Goal: Navigation & Orientation: Find specific page/section

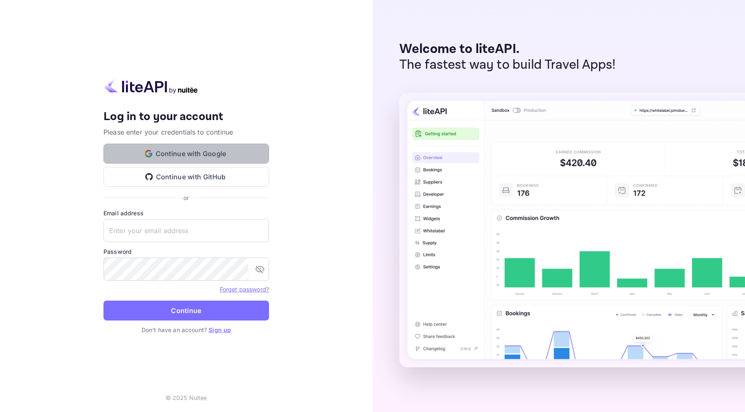
click at [224, 152] on button "Continue with Google" at bounding box center [186, 154] width 166 height 20
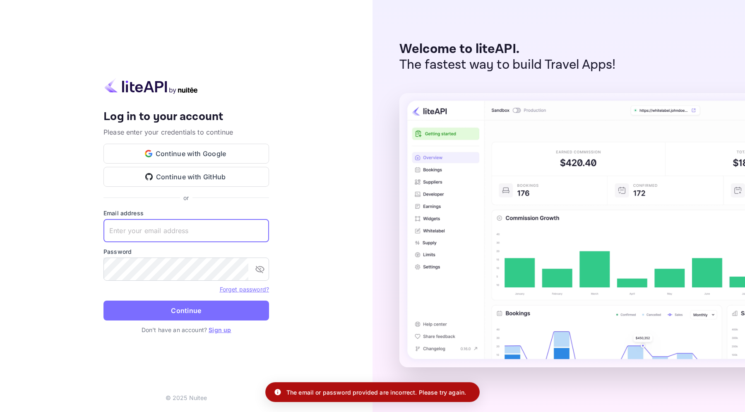
click at [209, 228] on input "text" at bounding box center [186, 230] width 166 height 23
click at [184, 151] on button "Continue with Google" at bounding box center [186, 154] width 166 height 20
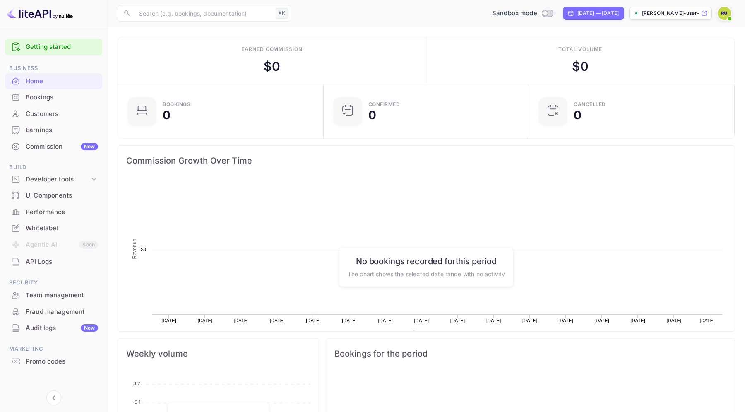
scroll to position [0, 0]
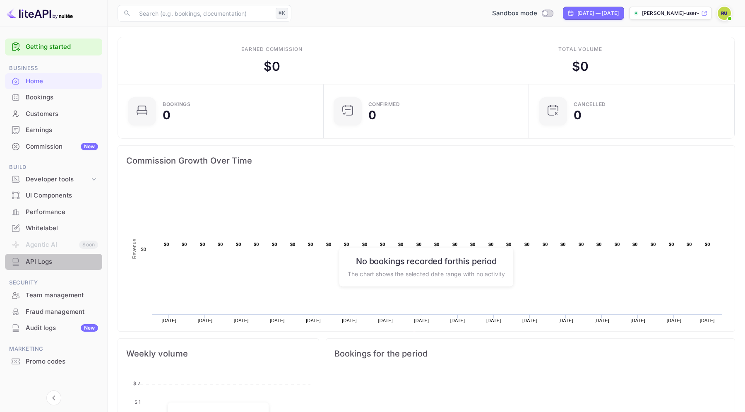
click at [58, 260] on div "API Logs" at bounding box center [62, 262] width 72 height 10
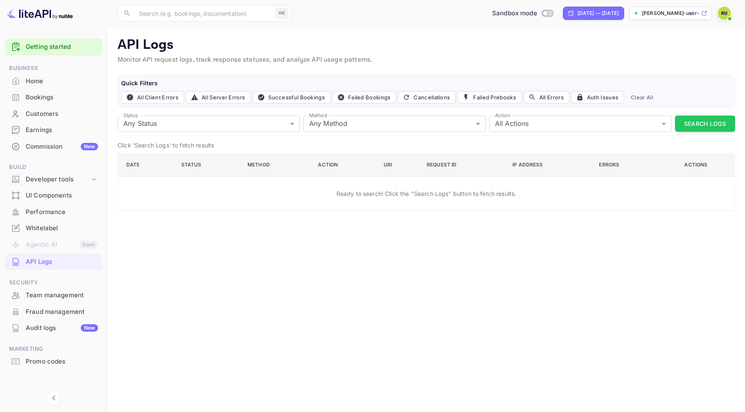
click at [86, 175] on div "Developer tools" at bounding box center [58, 180] width 64 height 10
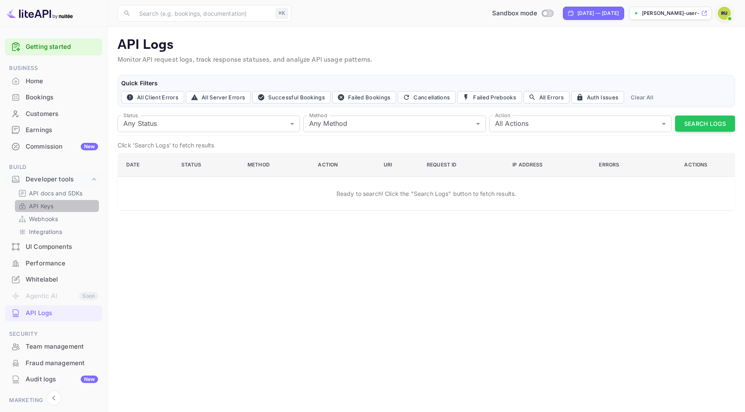
click at [50, 205] on p "API Keys" at bounding box center [41, 206] width 24 height 9
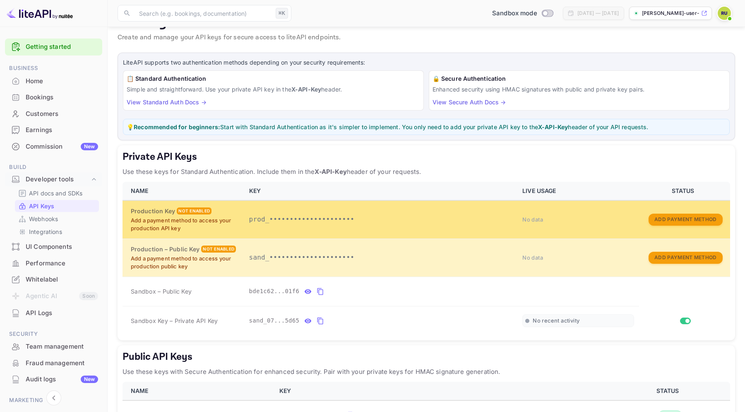
scroll to position [26, 0]
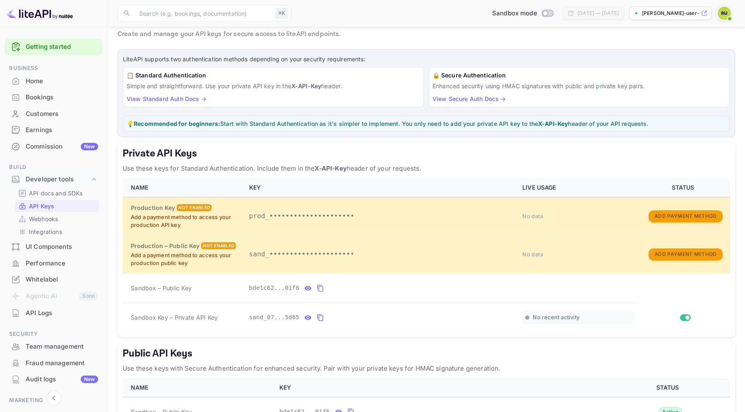
click at [58, 76] on div "Home" at bounding box center [53, 81] width 97 height 16
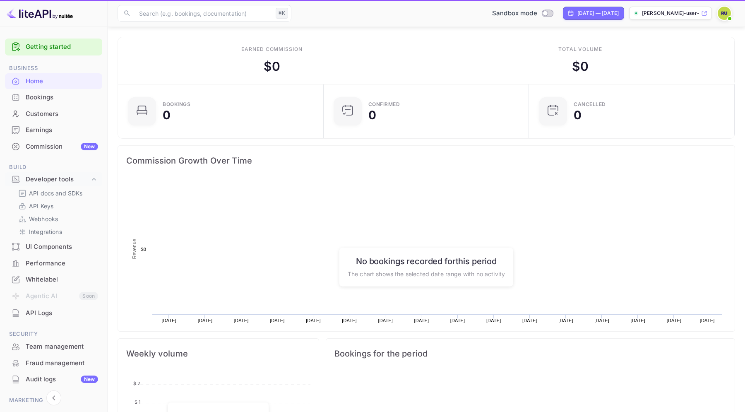
scroll to position [0, 0]
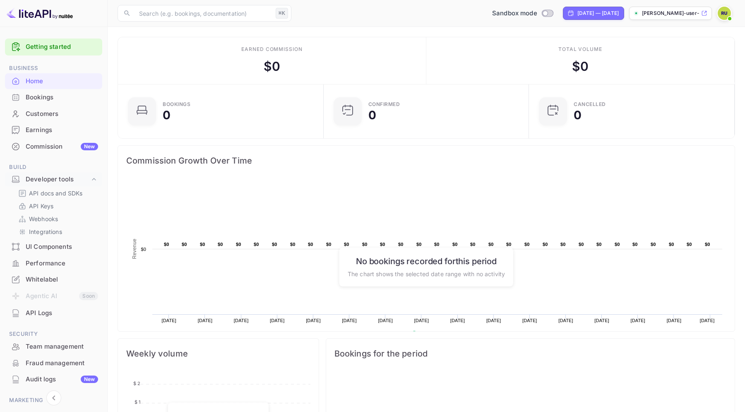
click at [675, 6] on div "Sandbox mode [DATE] — [DATE] [PERSON_NAME]-user-z2jhs.nuit..." at bounding box center [515, 13] width 440 height 15
click at [672, 10] on p "[PERSON_NAME]-user-z2jhs.nuit..." at bounding box center [671, 13] width 58 height 7
